Goal: Information Seeking & Learning: Learn about a topic

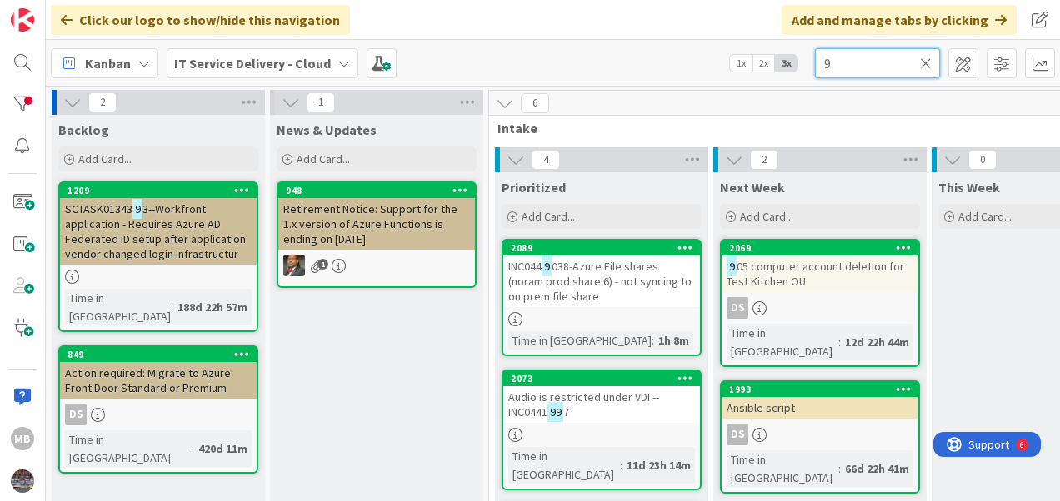
click at [843, 62] on input "9" at bounding box center [877, 63] width 125 height 30
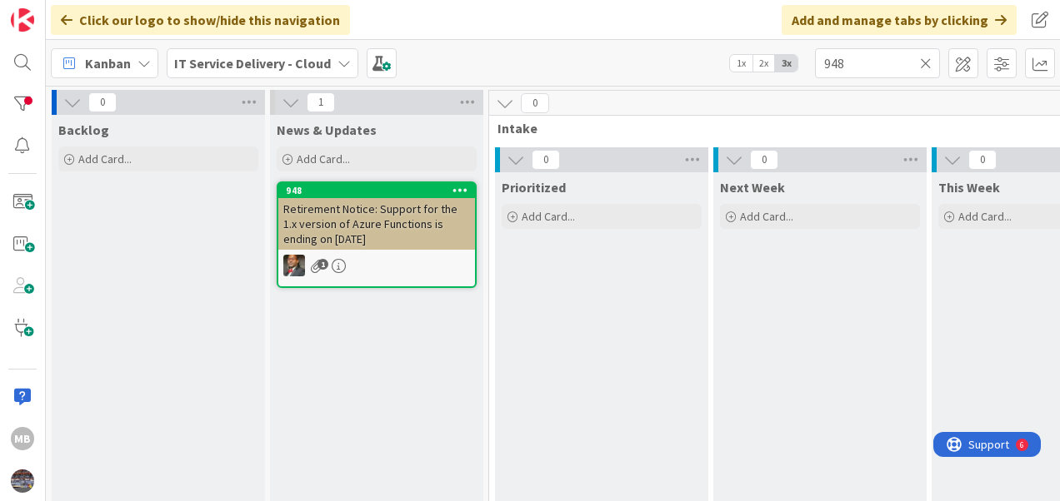
click at [372, 222] on span "Retirement Notice: Support for the 1.x version of Azure Functions is ending on …" at bounding box center [370, 224] width 174 height 45
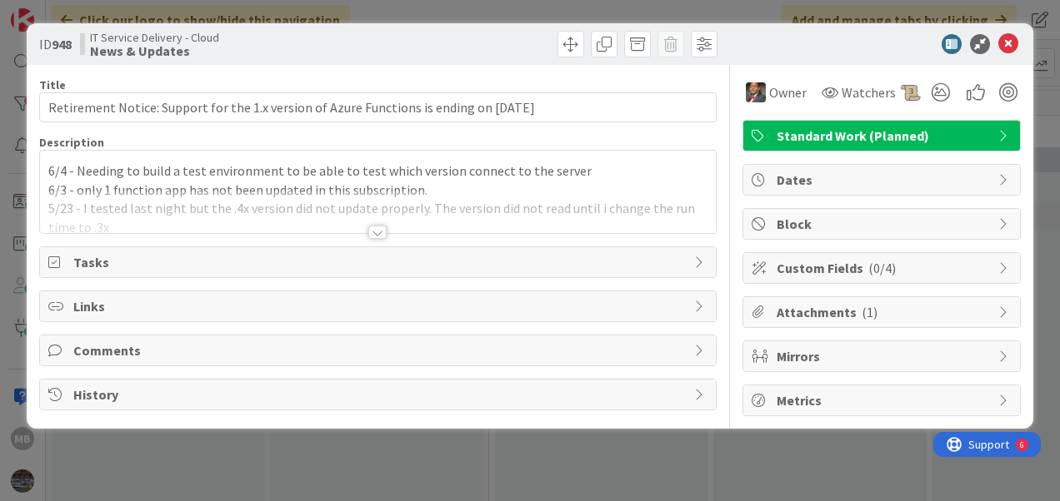
click at [380, 226] on div at bounding box center [377, 232] width 18 height 13
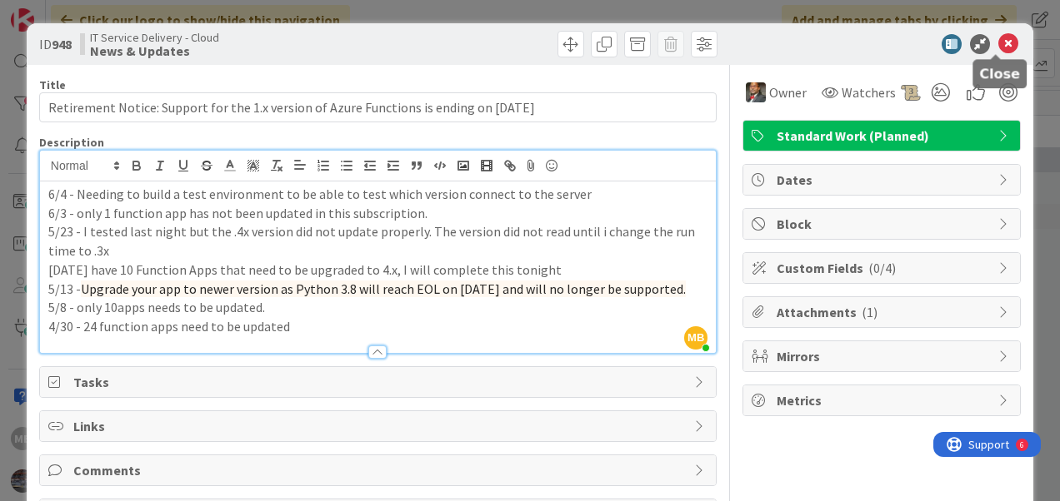
click at [998, 43] on icon at bounding box center [1008, 44] width 20 height 20
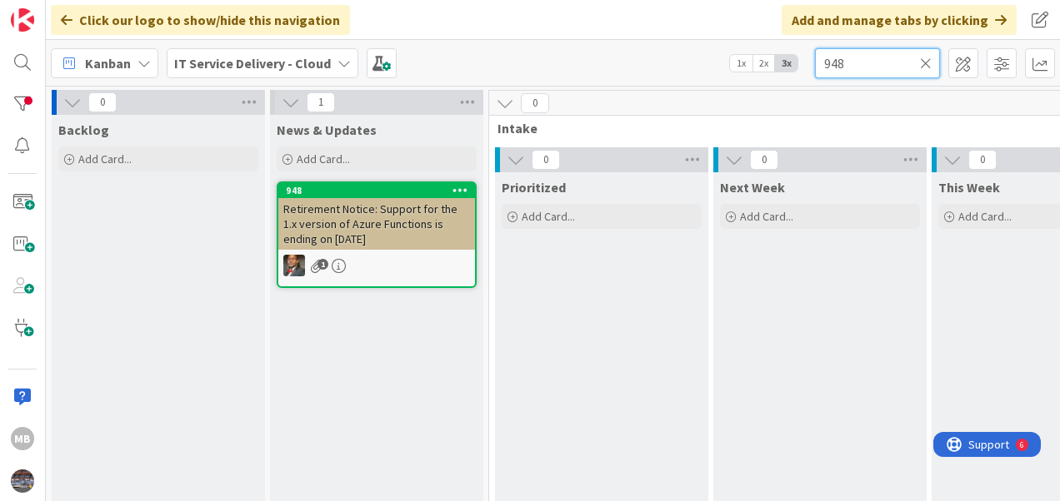
drag, startPoint x: 850, startPoint y: 61, endPoint x: 795, endPoint y: 68, distance: 56.3
click at [795, 68] on div "Kanban IT Service Delivery - Cloud 1x 2x 3x 948" at bounding box center [553, 63] width 1014 height 46
type input "9"
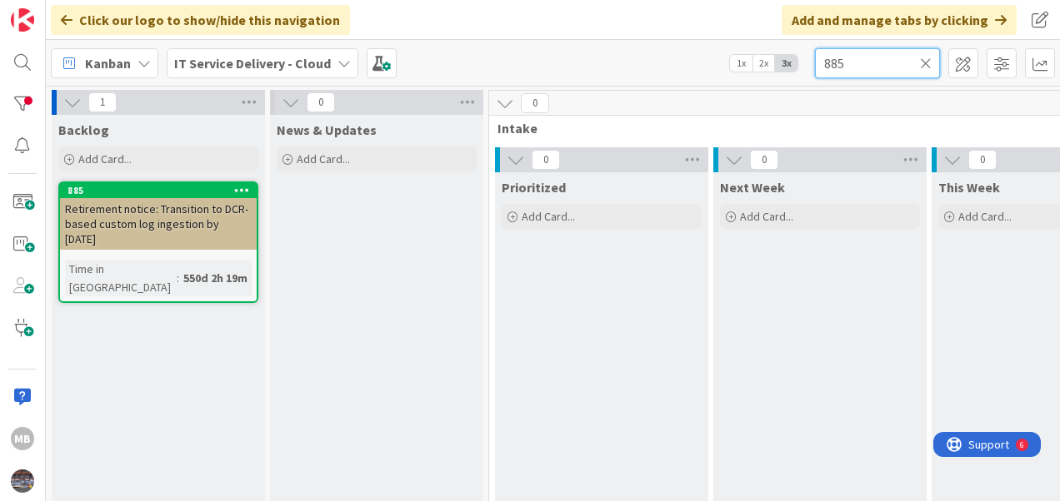
type input "885"
click at [142, 227] on span "Retirement notice: Transition to DCR-based custom log ingestion by [DATE]" at bounding box center [156, 224] width 183 height 45
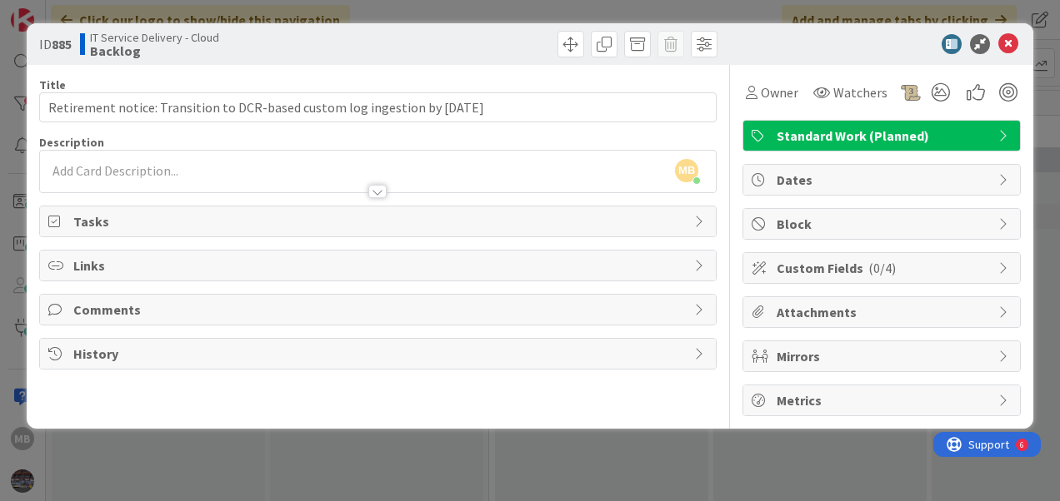
click at [1002, 55] on div "ID 885 IT Service Delivery - Cloud Backlog" at bounding box center [530, 44] width 1006 height 42
click at [1004, 46] on icon at bounding box center [1008, 44] width 20 height 20
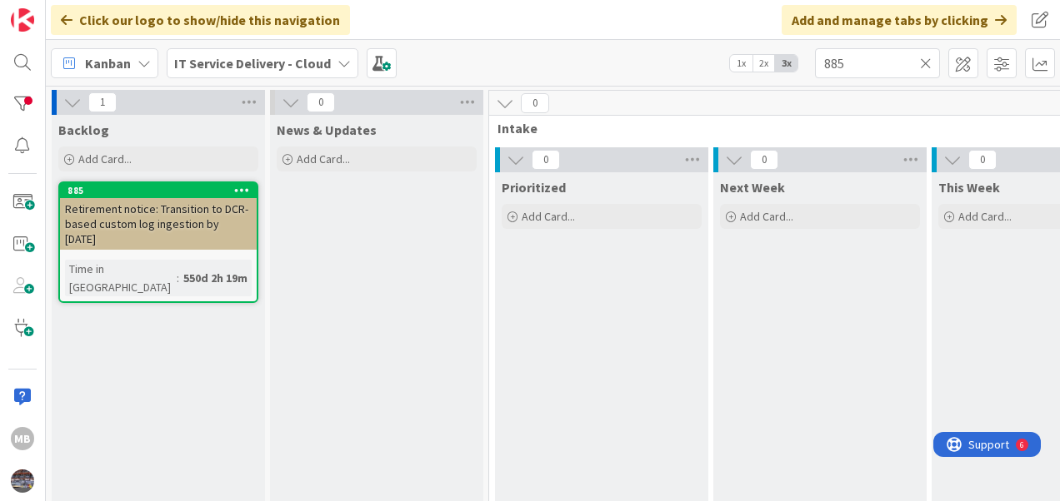
click at [168, 215] on span "Retirement notice: Transition to DCR-based custom log ingestion by [DATE]" at bounding box center [156, 224] width 183 height 45
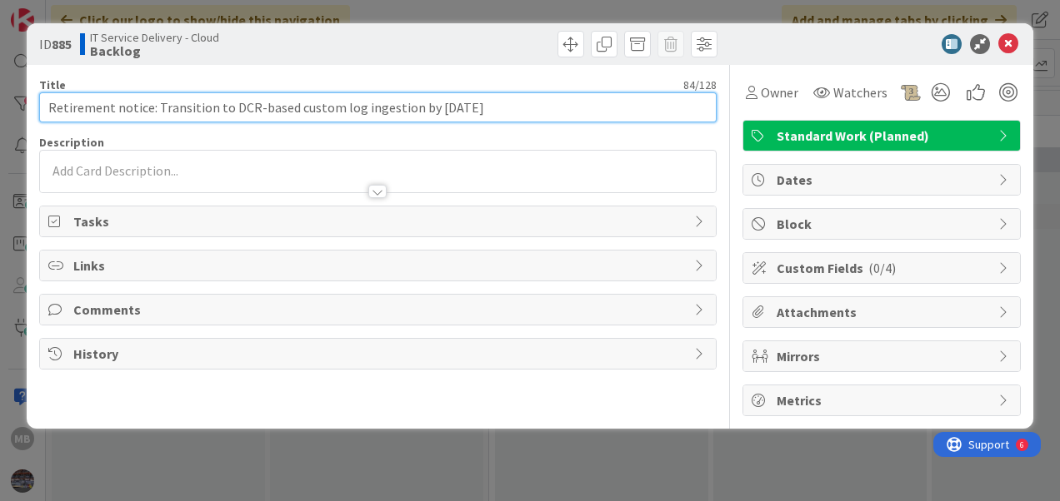
drag, startPoint x: 47, startPoint y: 110, endPoint x: 621, endPoint y: 137, distance: 573.7
click at [621, 137] on div "Title 84 / 128 Retirement notice: Transition to DCR-based custom log ingestion …" at bounding box center [377, 241] width 677 height 352
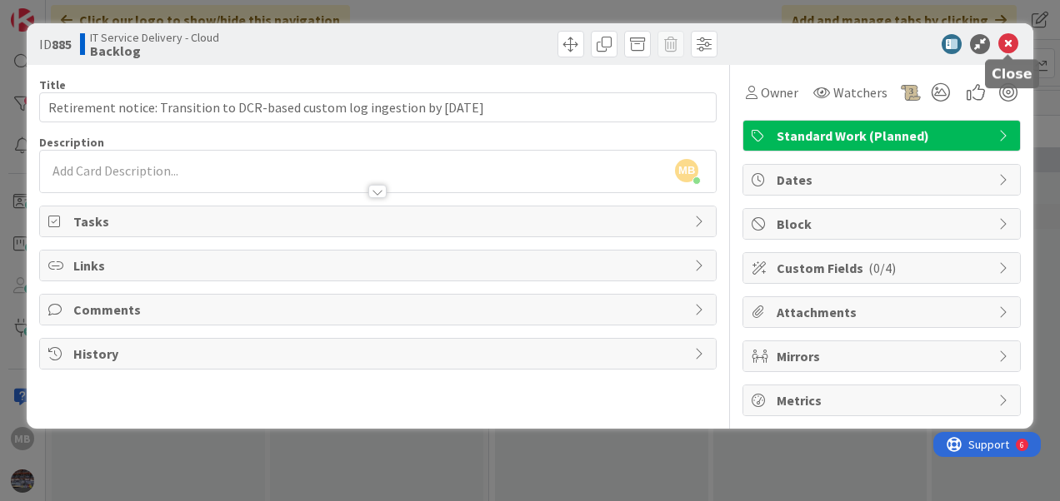
click at [1013, 44] on icon at bounding box center [1008, 44] width 20 height 20
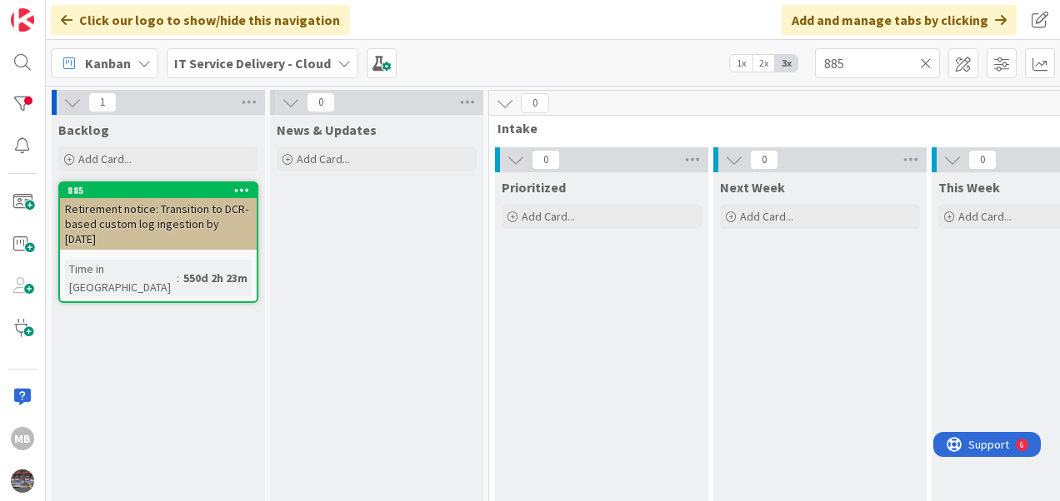
click at [920, 62] on icon at bounding box center [926, 63] width 12 height 15
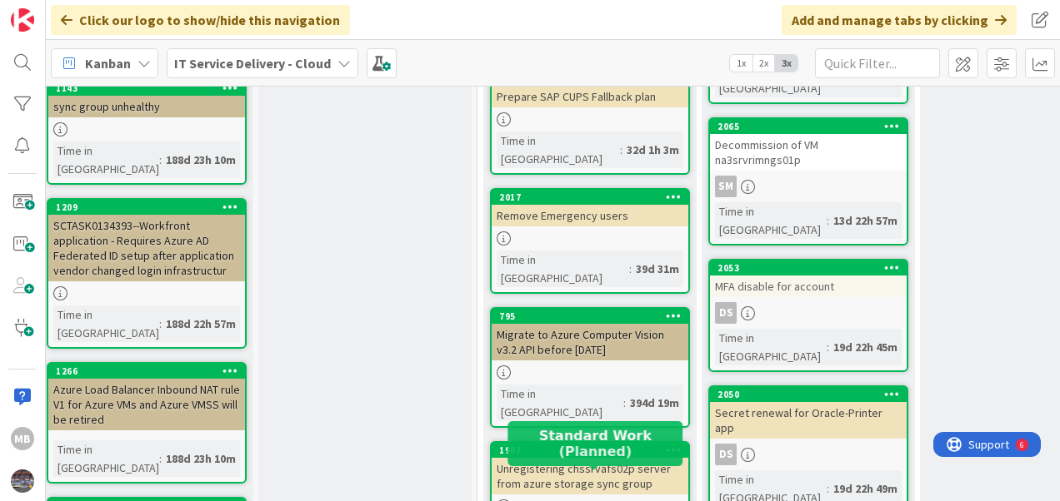
scroll to position [0, 12]
